Goal: Task Accomplishment & Management: Complete application form

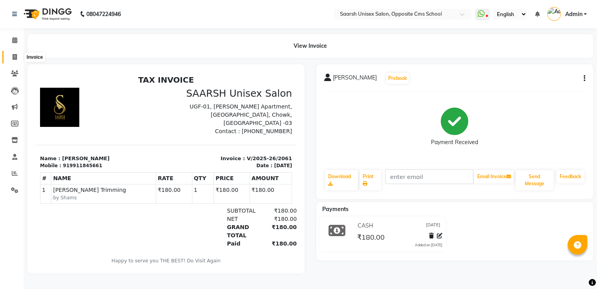
click at [11, 56] on span at bounding box center [15, 57] width 14 height 9
select select "service"
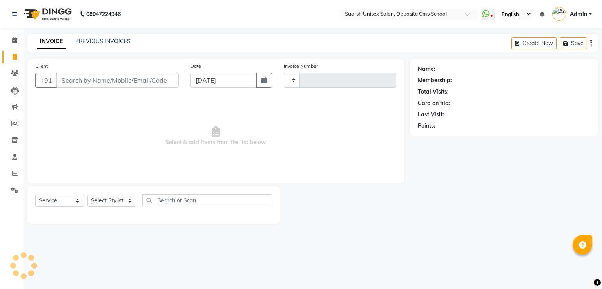
type input "2062"
select select "3962"
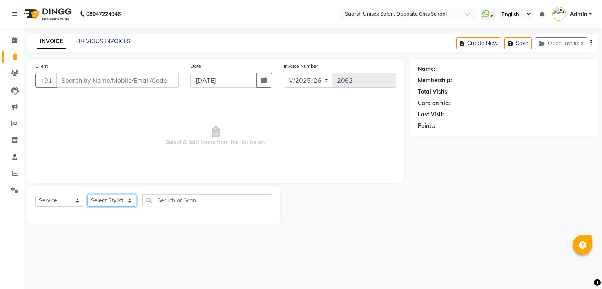
click at [111, 204] on select "Select Stylist [PERSON_NAME] Front Desk [PERSON_NAME] [PERSON_NAME] [PERSON_NAM…" at bounding box center [111, 201] width 49 height 12
select select "20643"
click at [87, 195] on select "Select Stylist [PERSON_NAME] Front Desk [PERSON_NAME] [PERSON_NAME] [PERSON_NAM…" at bounding box center [111, 201] width 49 height 12
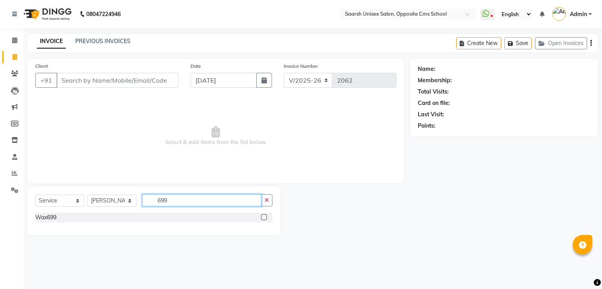
type input "699"
click at [265, 218] on label at bounding box center [264, 218] width 6 height 6
click at [265, 218] on input "checkbox" at bounding box center [263, 217] width 5 height 5
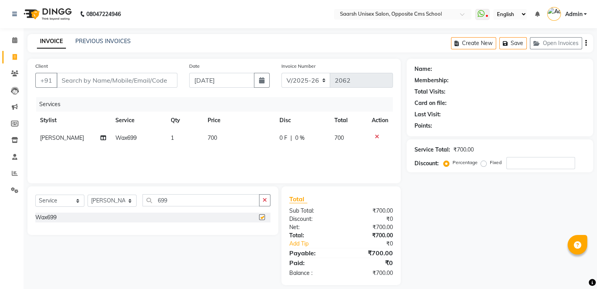
checkbox input "false"
click at [204, 204] on input "699" at bounding box center [200, 201] width 117 height 12
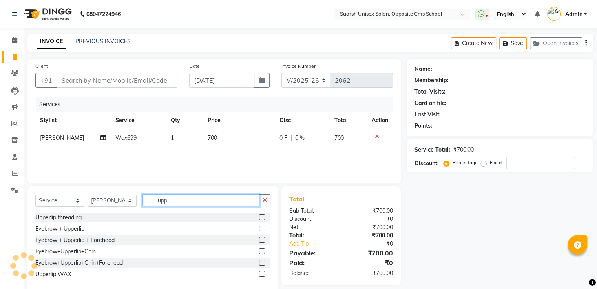
type input "upp"
click at [260, 274] on label at bounding box center [262, 274] width 6 height 6
click at [260, 274] on input "checkbox" at bounding box center [261, 274] width 5 height 5
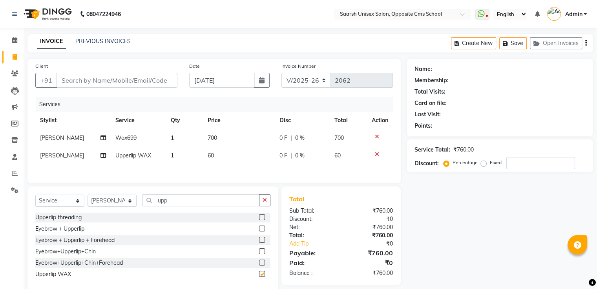
checkbox input "false"
click at [199, 202] on input "upp" at bounding box center [200, 201] width 117 height 12
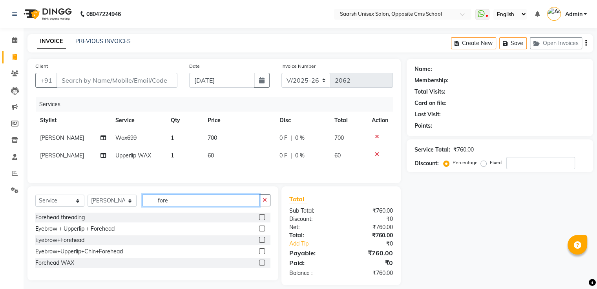
type input "fore"
click at [262, 266] on label at bounding box center [262, 263] width 6 height 6
click at [262, 266] on input "checkbox" at bounding box center [261, 263] width 5 height 5
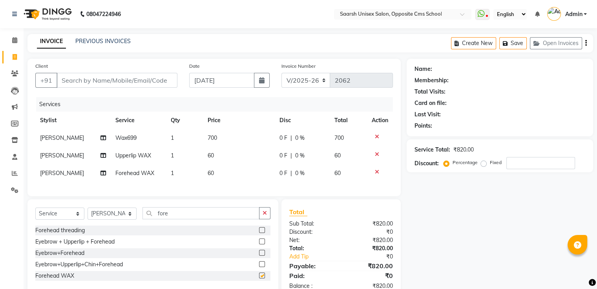
checkbox input "false"
click at [197, 220] on input "fore" at bounding box center [200, 213] width 117 height 12
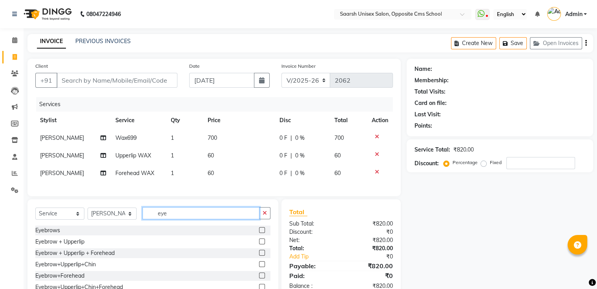
type input "eye"
click at [259, 233] on label at bounding box center [262, 231] width 6 height 6
click at [259, 233] on input "checkbox" at bounding box center [261, 230] width 5 height 5
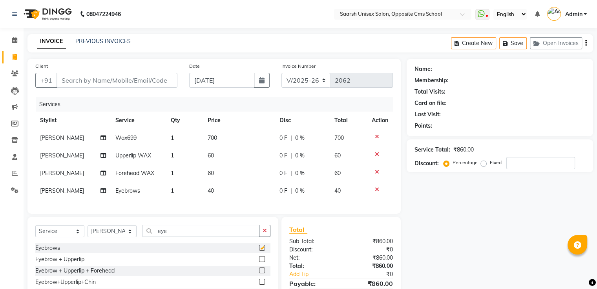
checkbox input "false"
click at [122, 88] on input "Client" at bounding box center [116, 80] width 121 height 15
type input "9"
type input "0"
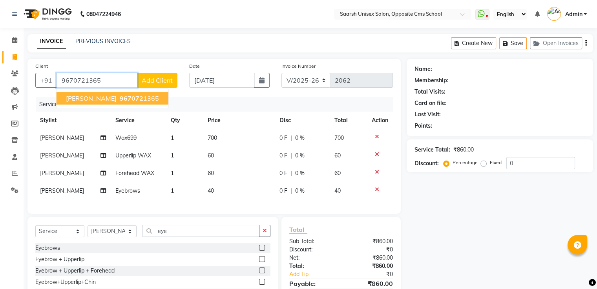
type input "9670721365"
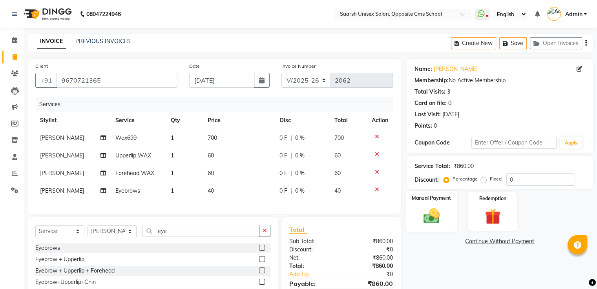
click at [426, 203] on div "Manual Payment" at bounding box center [430, 211] width 51 height 40
click at [488, 242] on span "UPI" at bounding box center [489, 242] width 12 height 9
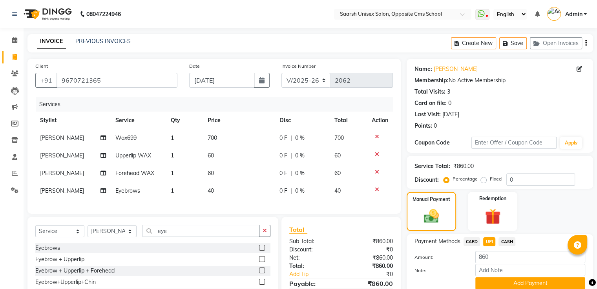
scroll to position [62, 0]
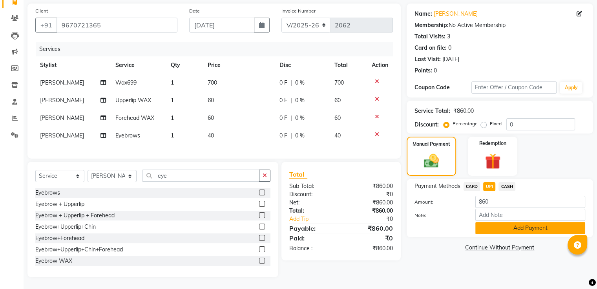
click at [533, 223] on button "Add Payment" at bounding box center [530, 228] width 110 height 12
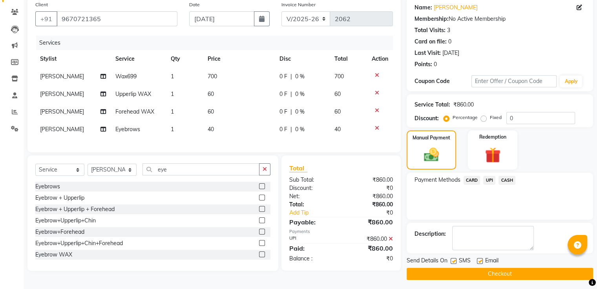
scroll to position [64, 0]
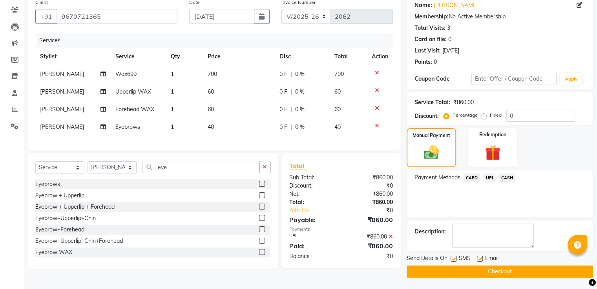
click at [527, 271] on button "Checkout" at bounding box center [499, 272] width 186 height 12
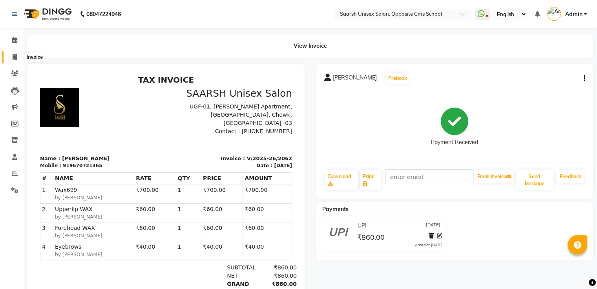
click at [14, 55] on icon at bounding box center [15, 57] width 4 height 6
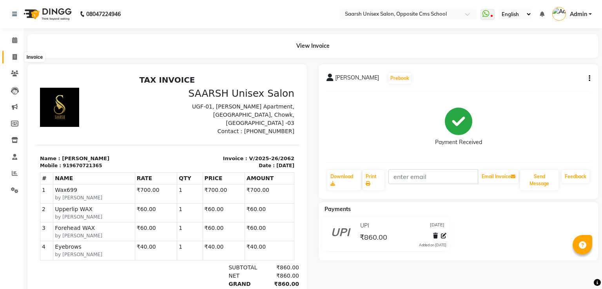
select select "service"
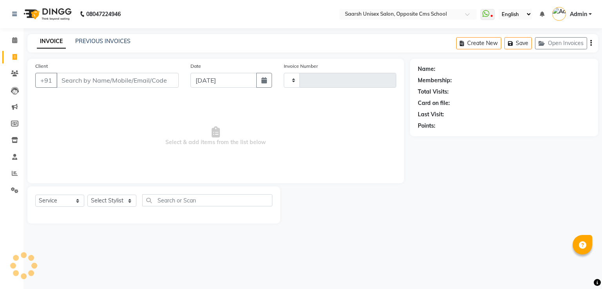
type input "2063"
select select "3962"
click at [127, 204] on select "Select Stylist [PERSON_NAME] Front Desk [PERSON_NAME] [PERSON_NAME] [PERSON_NAM…" at bounding box center [111, 201] width 49 height 12
select select "32207"
click at [87, 195] on select "Select Stylist [PERSON_NAME] Front Desk [PERSON_NAME] [PERSON_NAME] [PERSON_NAM…" at bounding box center [111, 201] width 49 height 12
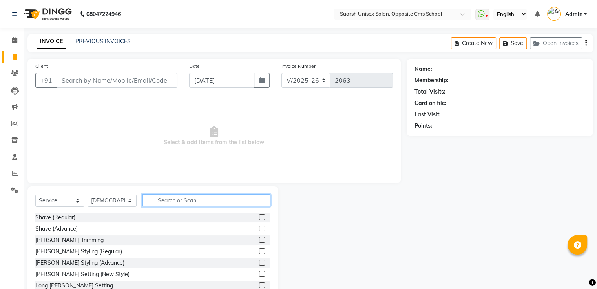
click at [177, 198] on input "text" at bounding box center [206, 201] width 128 height 12
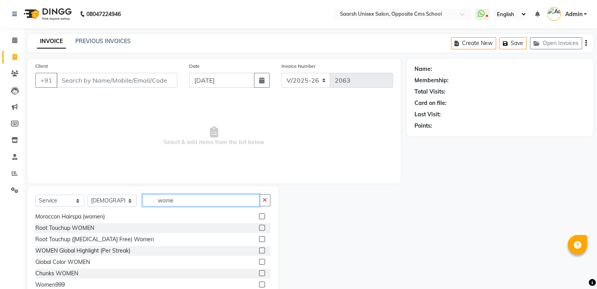
scroll to position [25, 0]
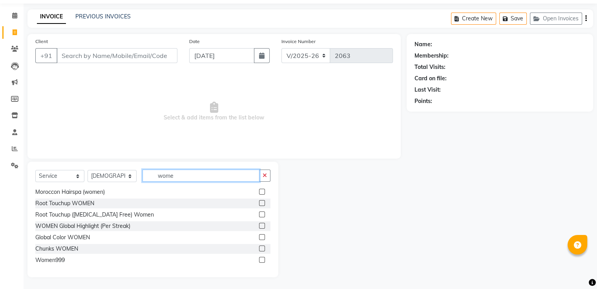
type input "wome"
click at [259, 261] on label at bounding box center [262, 260] width 6 height 6
click at [259, 261] on input "checkbox" at bounding box center [261, 260] width 5 height 5
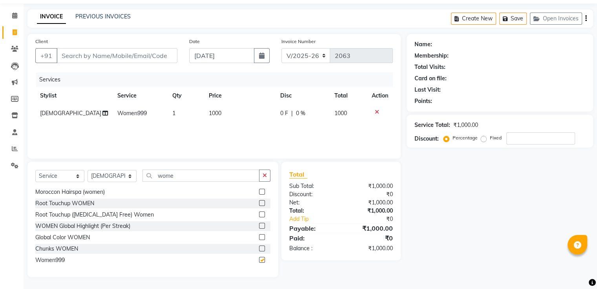
checkbox input "false"
click at [213, 178] on input "wome" at bounding box center [200, 176] width 117 height 12
type input "w"
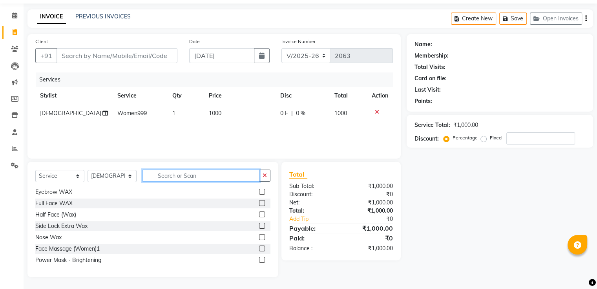
scroll to position [490, 0]
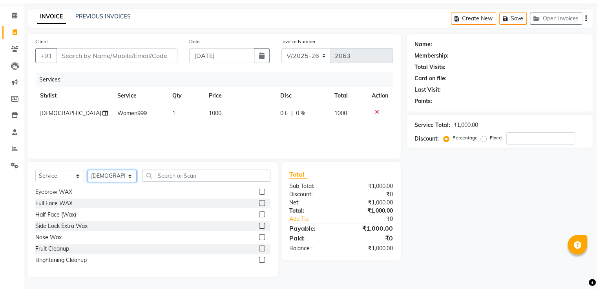
click at [116, 175] on select "Select Stylist [PERSON_NAME] Front Desk [PERSON_NAME] [PERSON_NAME] [PERSON_NAM…" at bounding box center [111, 176] width 49 height 12
select select "20641"
click at [87, 170] on select "Select Stylist [PERSON_NAME] Front Desk [PERSON_NAME] [PERSON_NAME] [PERSON_NAM…" at bounding box center [111, 176] width 49 height 12
click at [166, 178] on input "text" at bounding box center [206, 176] width 128 height 12
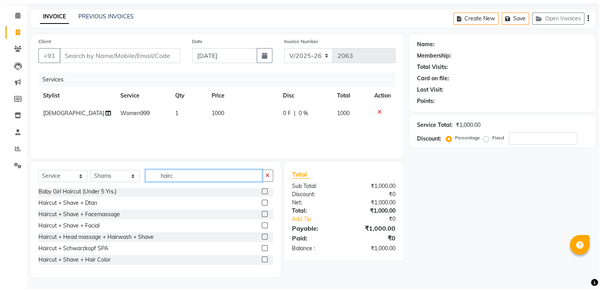
scroll to position [69, 0]
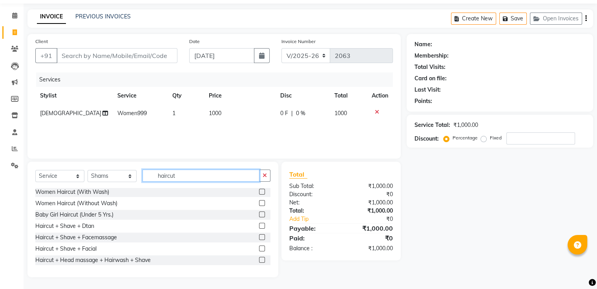
type input "haircut"
click at [259, 200] on label at bounding box center [262, 203] width 6 height 6
click at [259, 201] on input "checkbox" at bounding box center [261, 203] width 5 height 5
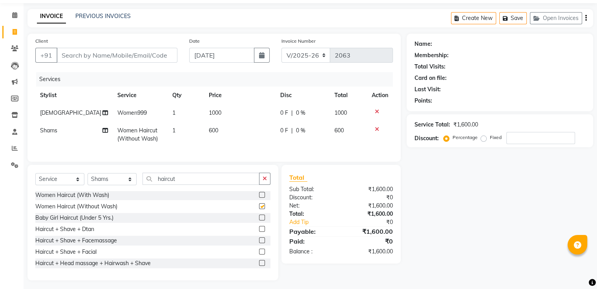
checkbox input "false"
click at [137, 58] on input "Client" at bounding box center [116, 55] width 121 height 15
type input "8"
type input "0"
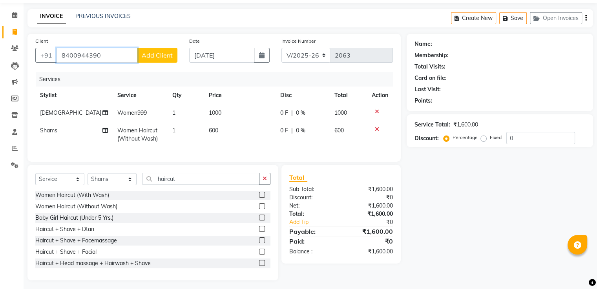
type input "8400944390"
click at [149, 56] on span "Add Client" at bounding box center [157, 55] width 31 height 8
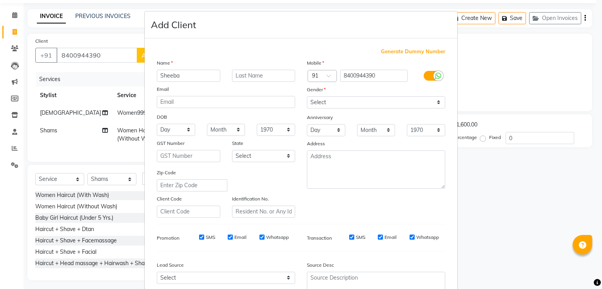
type input "Sheeba"
click at [378, 105] on select "Select [DEMOGRAPHIC_DATA] [DEMOGRAPHIC_DATA] Other Prefer Not To Say" at bounding box center [376, 102] width 138 height 12
select select "[DEMOGRAPHIC_DATA]"
click at [307, 97] on select "Select [DEMOGRAPHIC_DATA] [DEMOGRAPHIC_DATA] Other Prefer Not To Say" at bounding box center [376, 102] width 138 height 12
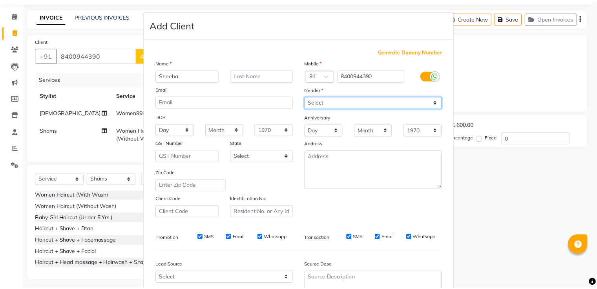
scroll to position [76, 0]
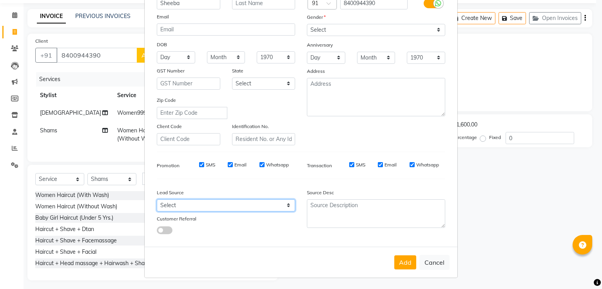
click at [262, 208] on select "Select Walk-in Referral Internet Friend Word of Mouth Advertisement Facebook Ju…" at bounding box center [226, 206] width 138 height 12
select select "28232"
click at [157, 200] on select "Select Walk-in Referral Internet Friend Word of Mouth Advertisement Facebook Ju…" at bounding box center [226, 206] width 138 height 12
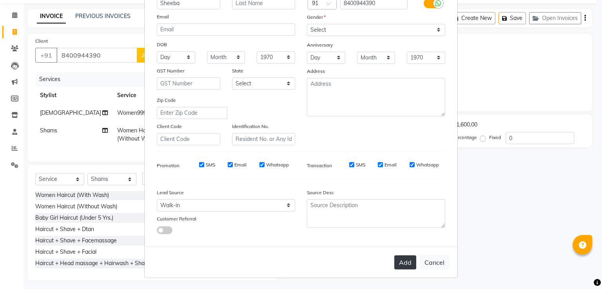
click at [401, 268] on button "Add" at bounding box center [406, 263] width 22 height 14
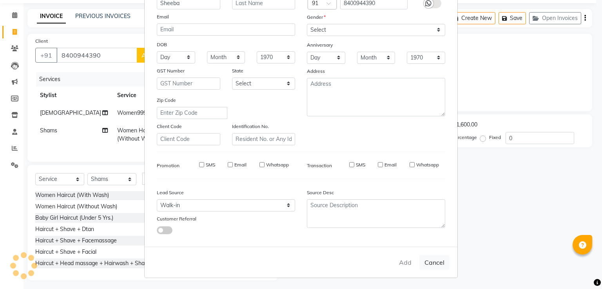
select select
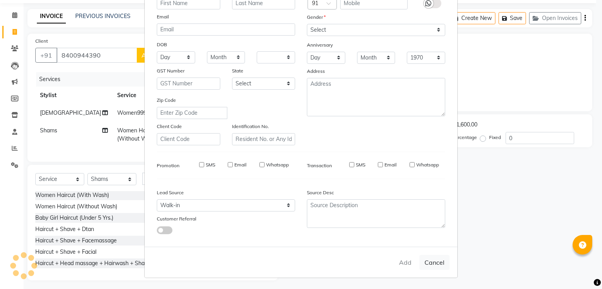
select select
checkbox input "false"
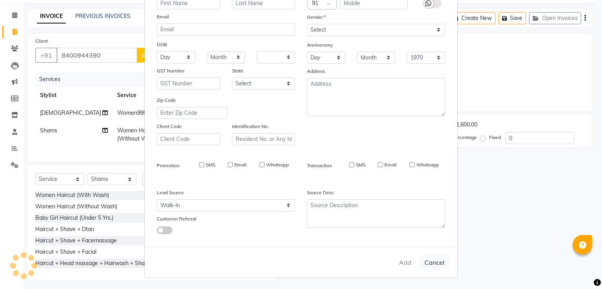
checkbox input "false"
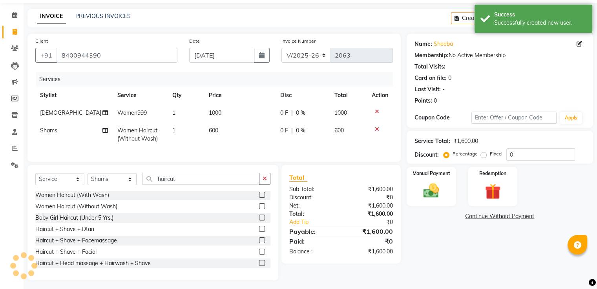
scroll to position [35, 0]
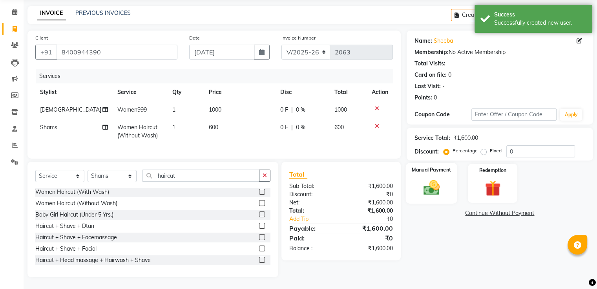
click at [431, 171] on div "Manual Payment" at bounding box center [430, 183] width 51 height 40
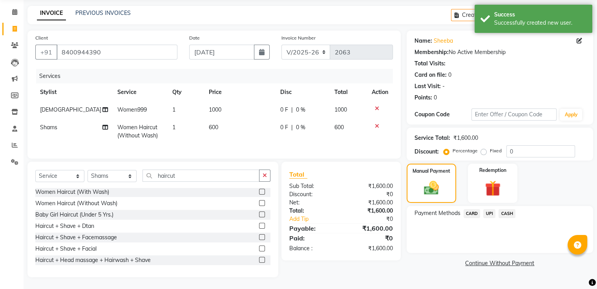
click at [490, 209] on span "UPI" at bounding box center [489, 213] width 12 height 9
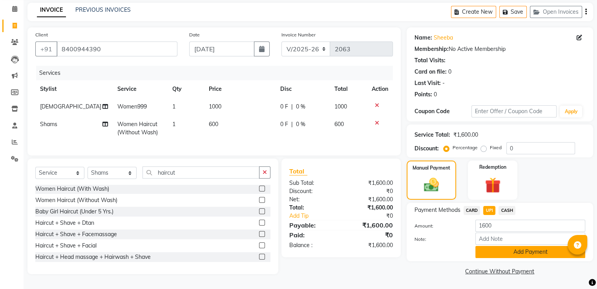
click at [530, 249] on button "Add Payment" at bounding box center [530, 252] width 110 height 12
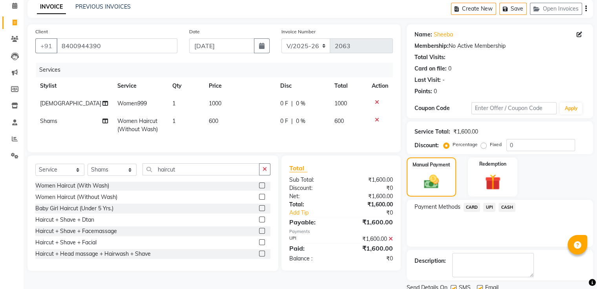
scroll to position [64, 0]
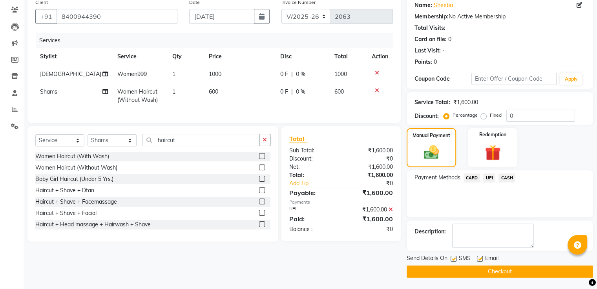
click at [540, 272] on button "Checkout" at bounding box center [499, 272] width 186 height 12
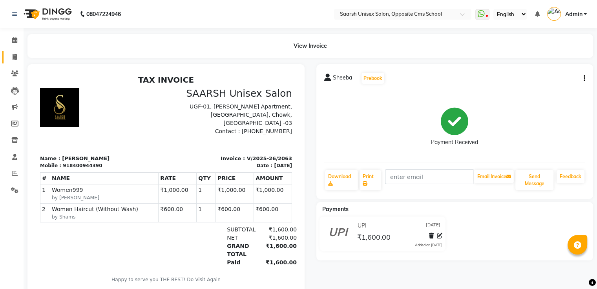
click at [6, 58] on link "Invoice" at bounding box center [11, 57] width 19 height 13
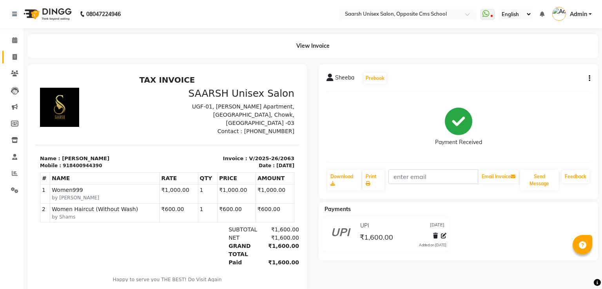
select select "service"
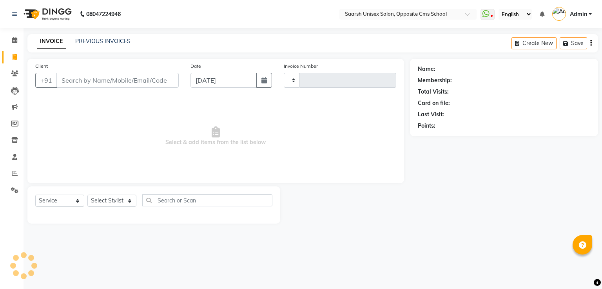
type input "2064"
select select "3962"
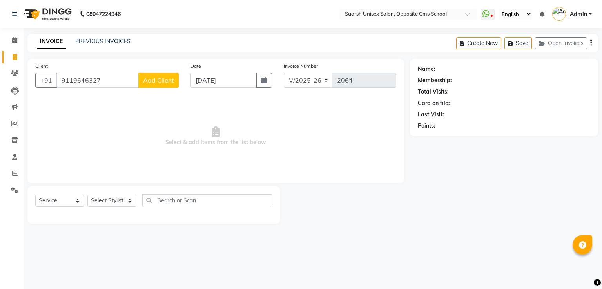
type input "9119646327"
click at [156, 89] on div "Client [PHONE_NUMBER] Add Client" at bounding box center [106, 78] width 155 height 32
click at [156, 85] on button "Add Client" at bounding box center [158, 80] width 40 height 15
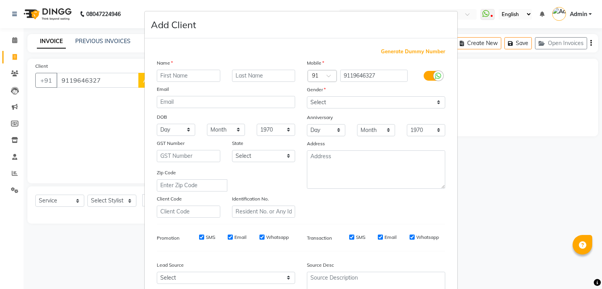
type input "B"
type input "Nabeela"
click at [355, 107] on select "Select [DEMOGRAPHIC_DATA] [DEMOGRAPHIC_DATA] Other Prefer Not To Say" at bounding box center [376, 102] width 138 height 12
select select "[DEMOGRAPHIC_DATA]"
click at [307, 97] on select "Select [DEMOGRAPHIC_DATA] [DEMOGRAPHIC_DATA] Other Prefer Not To Say" at bounding box center [376, 102] width 138 height 12
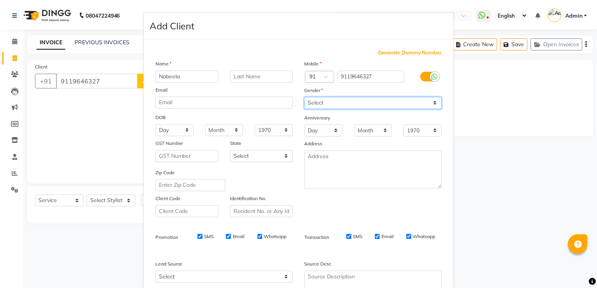
scroll to position [76, 0]
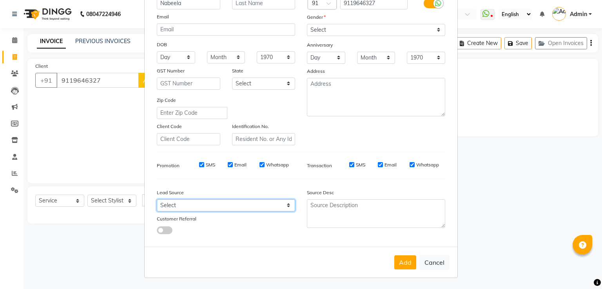
click at [281, 206] on select "Select Walk-in Referral Internet Friend Word of Mouth Advertisement Facebook Ju…" at bounding box center [226, 206] width 138 height 12
select select "28232"
click at [157, 200] on select "Select Walk-in Referral Internet Friend Word of Mouth Advertisement Facebook Ju…" at bounding box center [226, 206] width 138 height 12
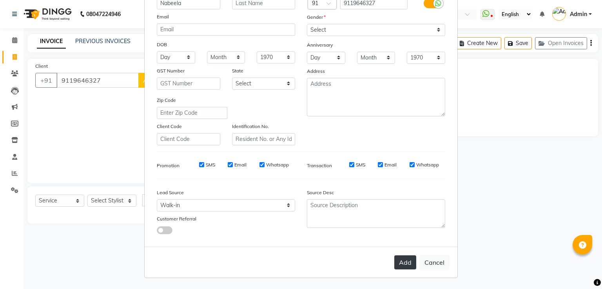
click at [408, 261] on button "Add" at bounding box center [406, 263] width 22 height 14
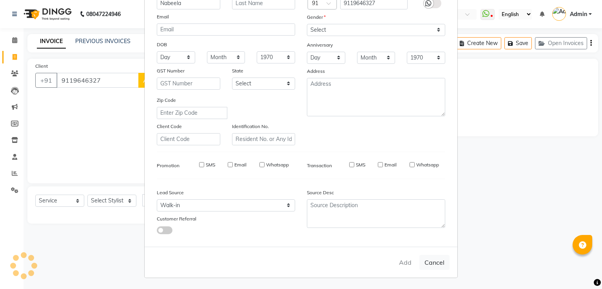
select select
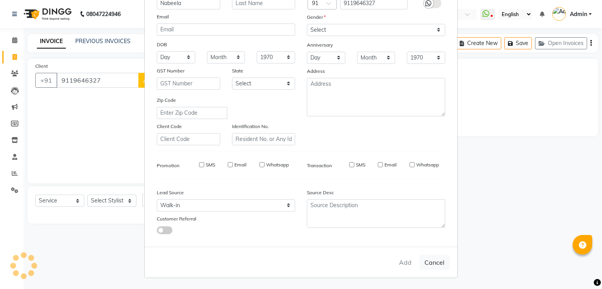
select select
checkbox input "false"
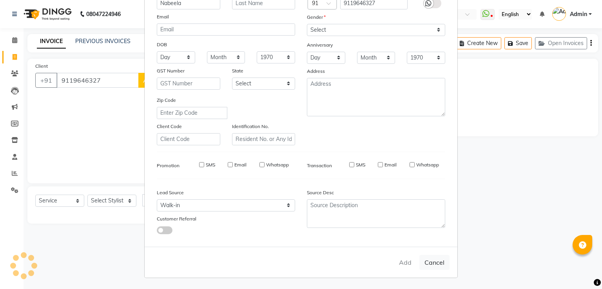
checkbox input "false"
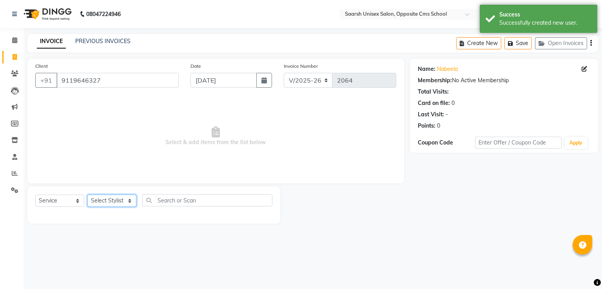
click at [127, 206] on select "Select Stylist [PERSON_NAME] Front Desk [PERSON_NAME] [PERSON_NAME] [PERSON_NAM…" at bounding box center [111, 201] width 49 height 12
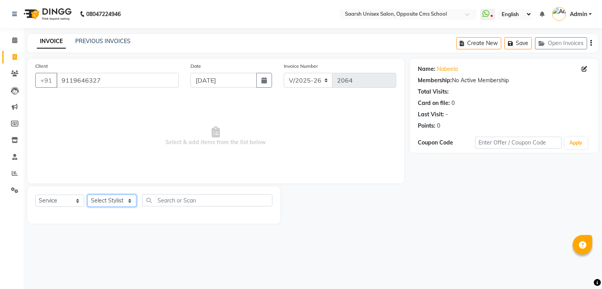
select select "32207"
click at [87, 195] on select "Select Stylist [PERSON_NAME] Front Desk [PERSON_NAME] [PERSON_NAME] [PERSON_NAM…" at bounding box center [111, 201] width 49 height 12
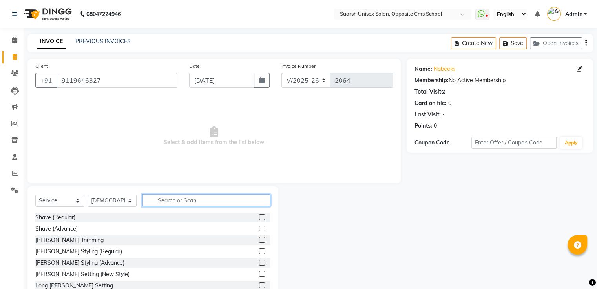
click at [185, 201] on input "text" at bounding box center [206, 201] width 128 height 12
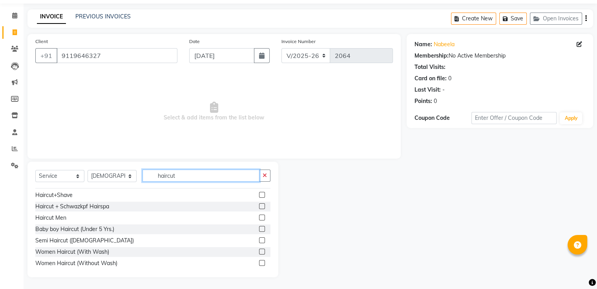
scroll to position [16, 0]
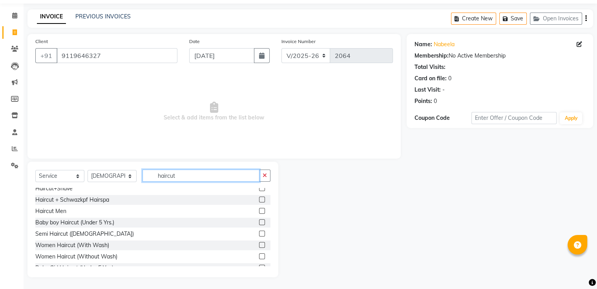
type input "haircut"
click at [259, 256] on label at bounding box center [262, 257] width 6 height 6
click at [259, 256] on input "checkbox" at bounding box center [261, 257] width 5 height 5
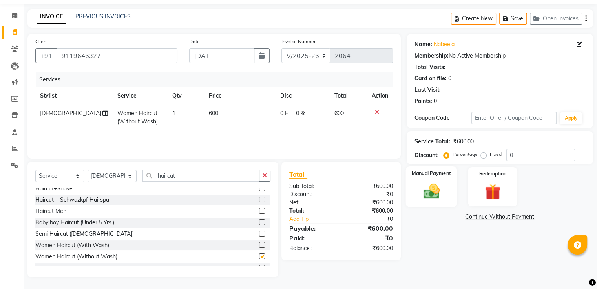
checkbox input "false"
click at [424, 197] on img at bounding box center [431, 191] width 26 height 19
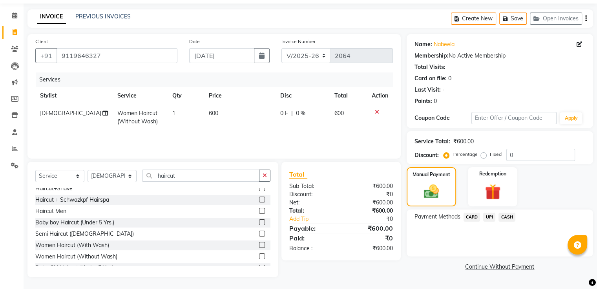
click at [507, 216] on span "CASH" at bounding box center [506, 217] width 17 height 9
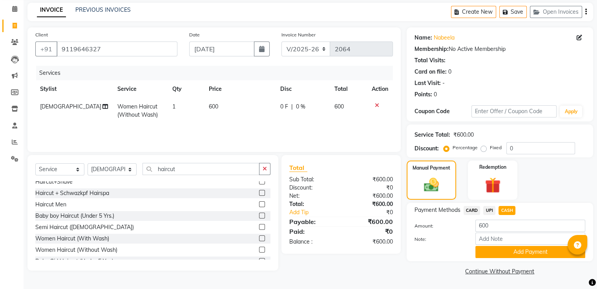
scroll to position [31, 0]
click at [539, 256] on button "Add Payment" at bounding box center [530, 252] width 110 height 12
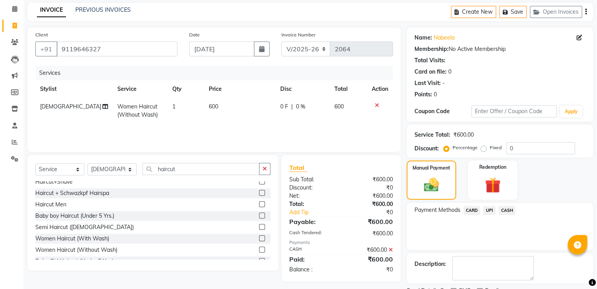
scroll to position [64, 0]
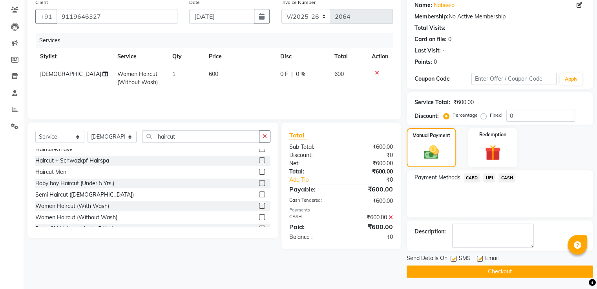
click at [548, 268] on button "Checkout" at bounding box center [499, 272] width 186 height 12
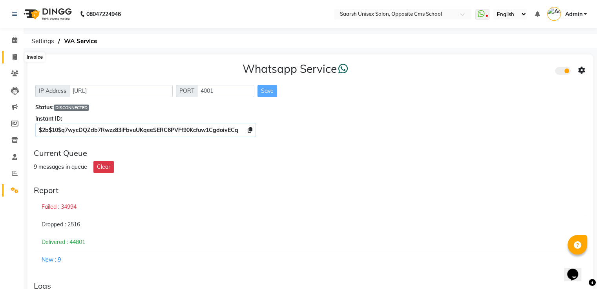
click at [13, 60] on span at bounding box center [15, 57] width 14 height 9
select select "service"
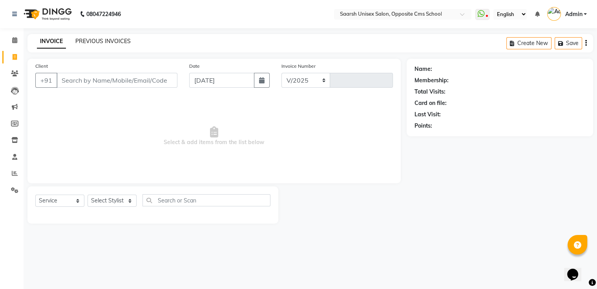
select select "3962"
type input "2062"
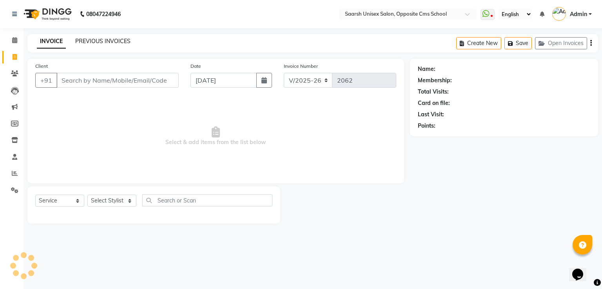
click at [86, 44] on link "PREVIOUS INVOICES" at bounding box center [102, 41] width 55 height 7
